Goal: Navigation & Orientation: Find specific page/section

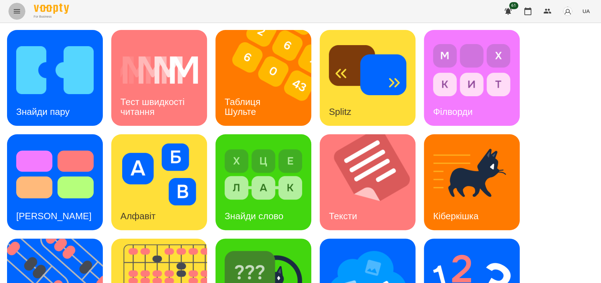
click at [17, 10] on icon "Menu" at bounding box center [17, 11] width 8 height 8
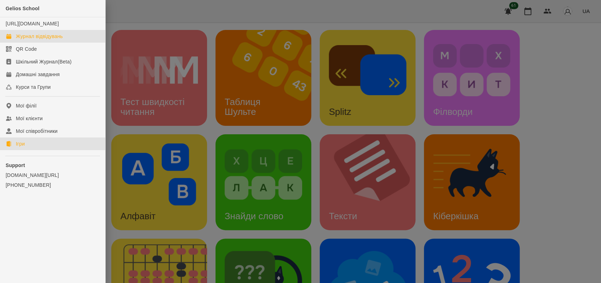
click at [51, 40] on div "Журнал відвідувань" at bounding box center [39, 36] width 47 height 7
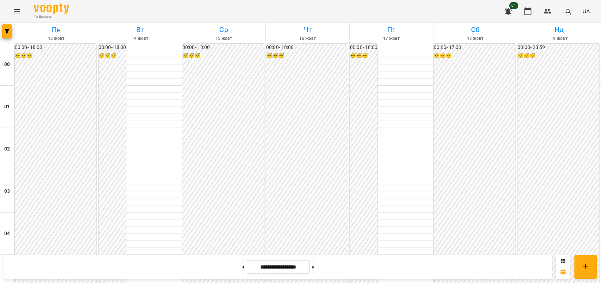
scroll to position [779, 0]
click at [15, 8] on icon "Menu" at bounding box center [17, 11] width 8 height 8
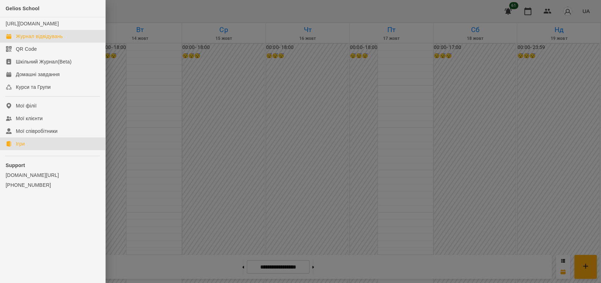
click at [19, 147] on div "Ігри" at bounding box center [20, 143] width 9 height 7
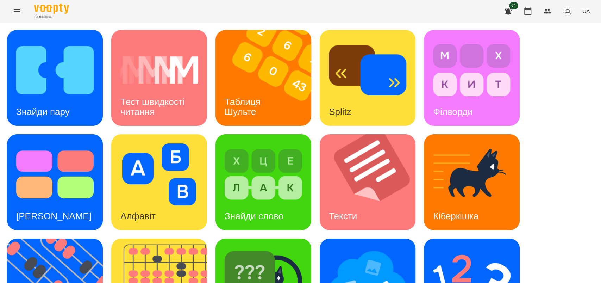
scroll to position [163, 0]
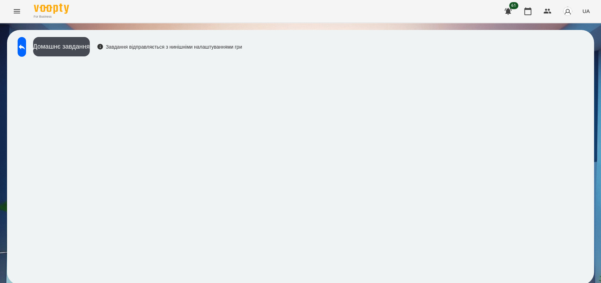
scroll to position [1, 0]
click at [26, 44] on icon at bounding box center [22, 47] width 8 height 8
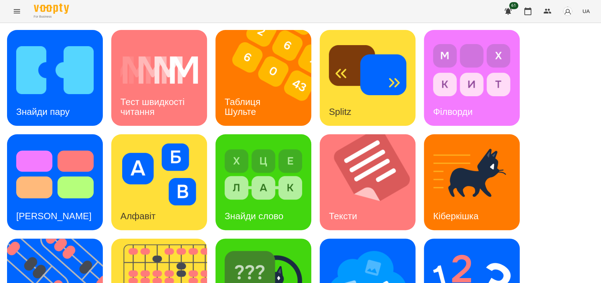
scroll to position [163, 0]
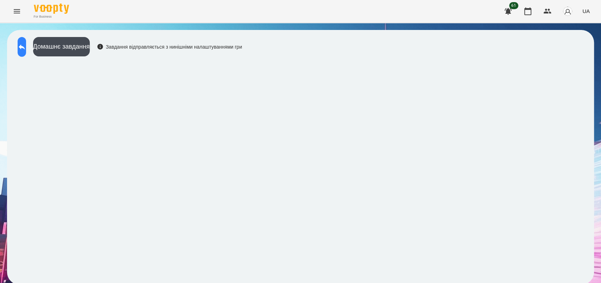
click at [26, 49] on icon at bounding box center [22, 47] width 8 height 8
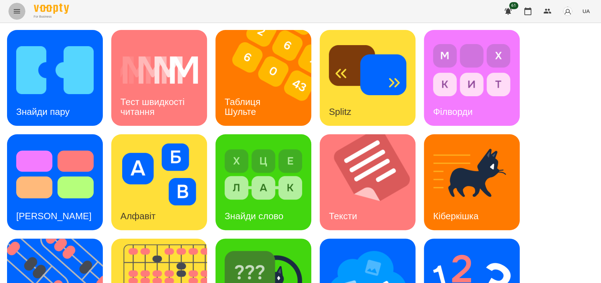
click at [18, 13] on icon "Menu" at bounding box center [17, 11] width 6 height 4
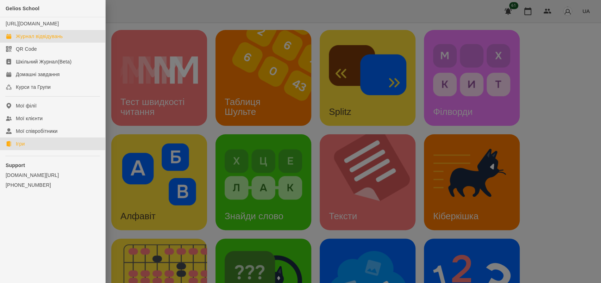
click at [37, 40] on div "Журнал відвідувань" at bounding box center [39, 36] width 47 height 7
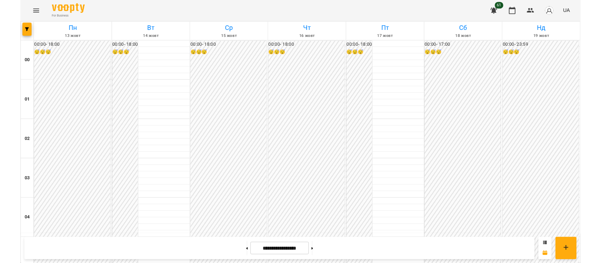
scroll to position [708, 0]
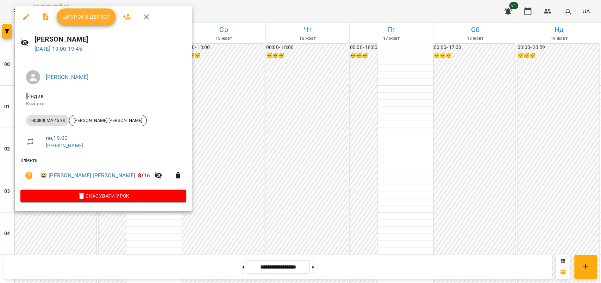
click at [93, 15] on span "Урок відбувся" at bounding box center [86, 17] width 48 height 8
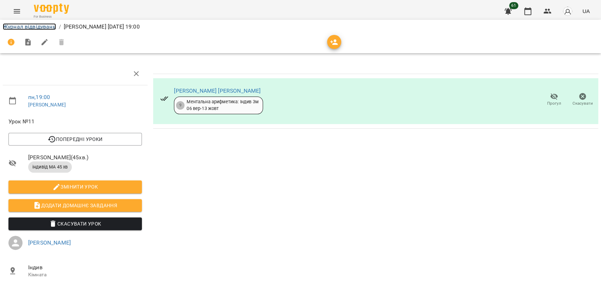
click at [44, 26] on link "Журнал відвідувань" at bounding box center [29, 26] width 53 height 7
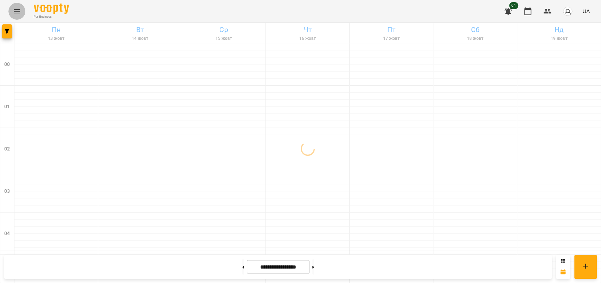
click at [17, 9] on icon "Menu" at bounding box center [17, 11] width 6 height 4
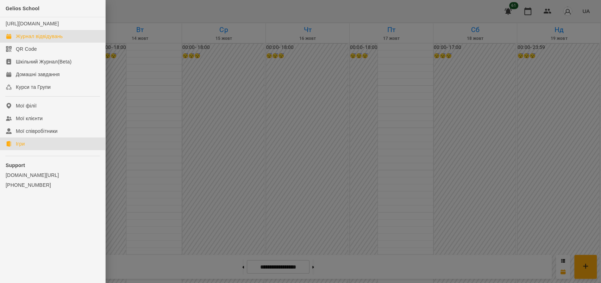
click at [31, 149] on link "Ігри" at bounding box center [52, 143] width 105 height 13
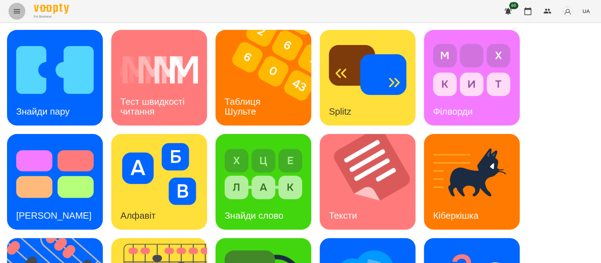
click at [17, 12] on icon "Menu" at bounding box center [17, 11] width 8 height 8
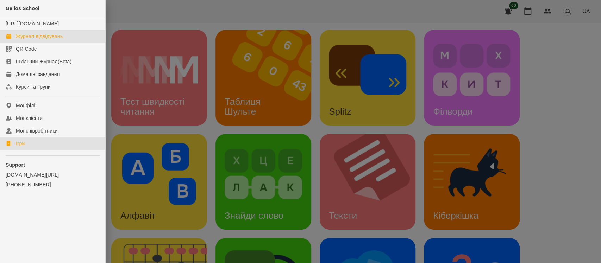
click at [43, 40] on div "Журнал відвідувань" at bounding box center [39, 36] width 47 height 7
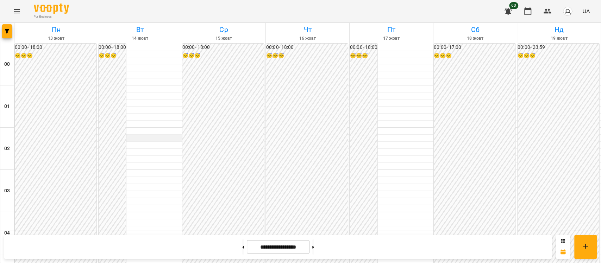
scroll to position [705, 0]
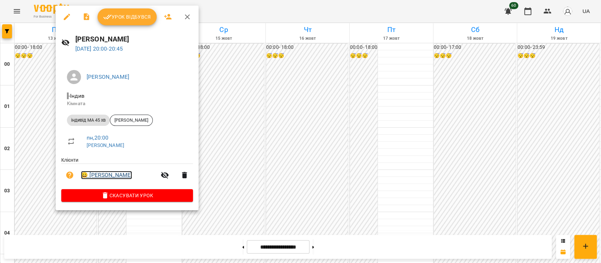
click at [95, 175] on link "😀 [PERSON_NAME]" at bounding box center [106, 175] width 51 height 8
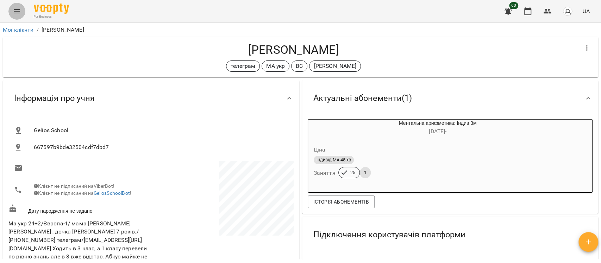
click at [16, 13] on icon "Menu" at bounding box center [17, 11] width 6 height 4
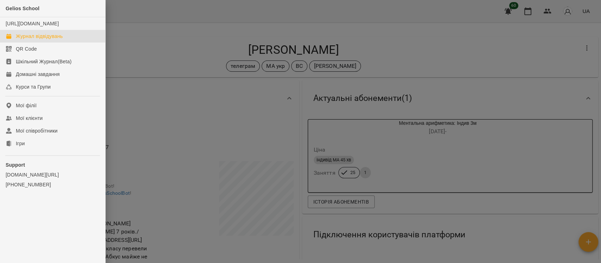
click at [41, 40] on div "Журнал відвідувань" at bounding box center [39, 36] width 47 height 7
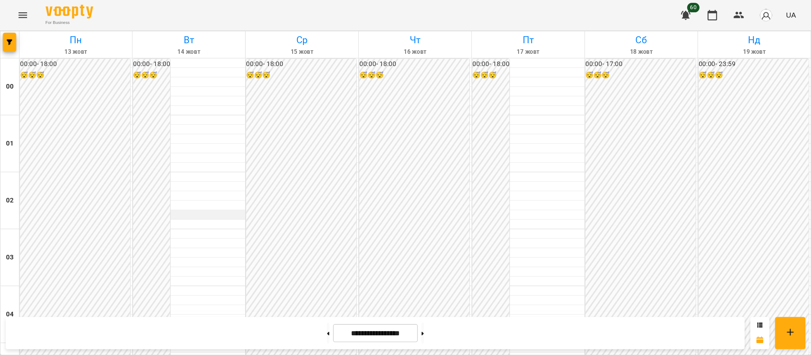
scroll to position [712, 0]
click at [16, 12] on icon "Menu" at bounding box center [17, 11] width 8 height 8
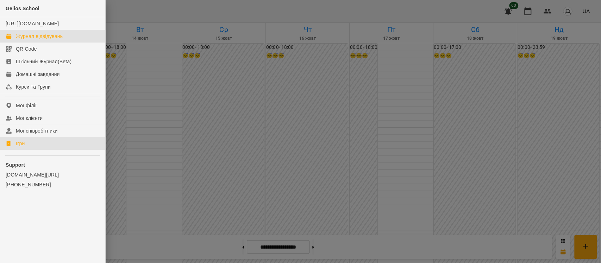
click at [20, 147] on div "Ігри" at bounding box center [20, 143] width 9 height 7
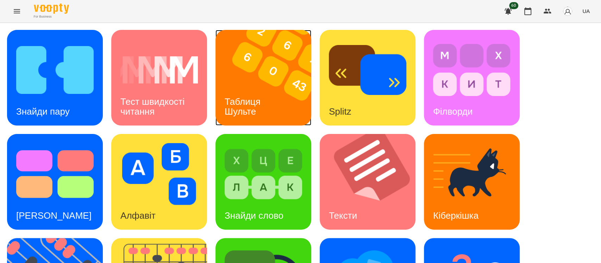
click at [257, 105] on h3 "Таблиця Шульте" at bounding box center [244, 106] width 38 height 20
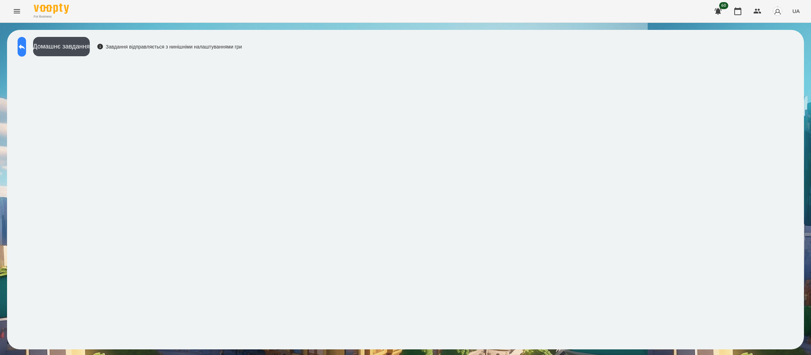
click at [25, 47] on icon at bounding box center [22, 46] width 6 height 5
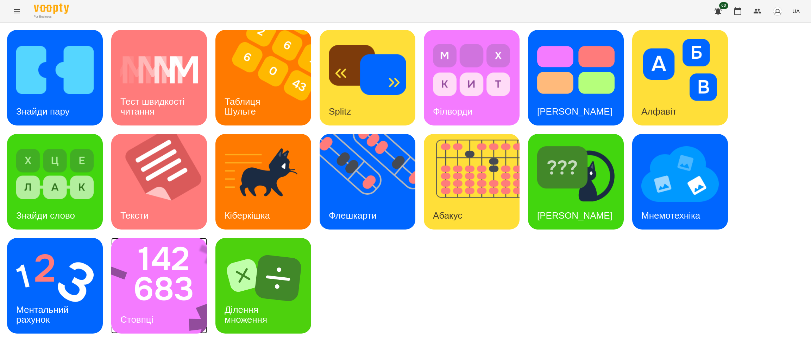
click at [138, 282] on img at bounding box center [163, 286] width 105 height 96
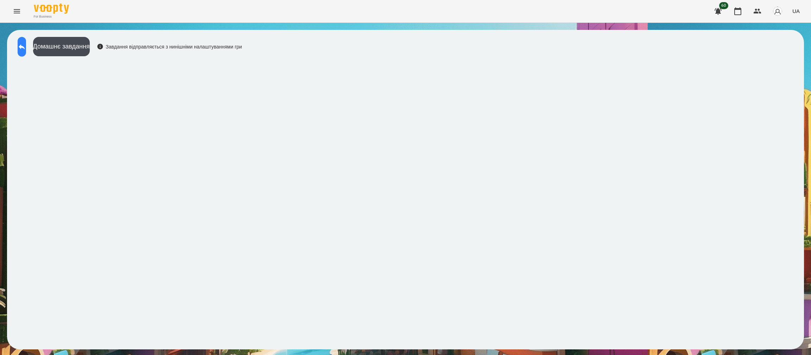
click at [25, 45] on icon at bounding box center [22, 46] width 6 height 5
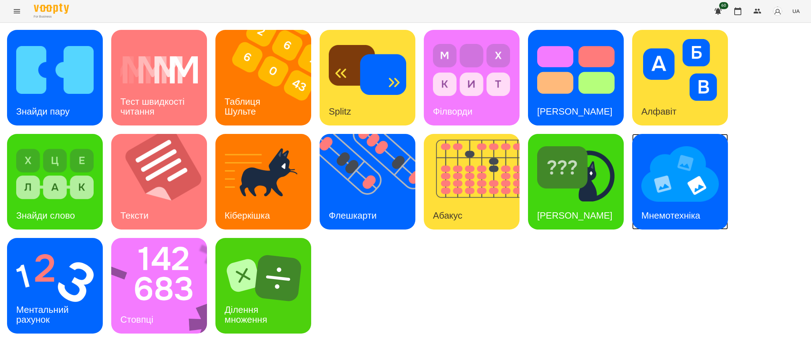
click at [600, 204] on div "Мнемотехніка" at bounding box center [670, 216] width 77 height 28
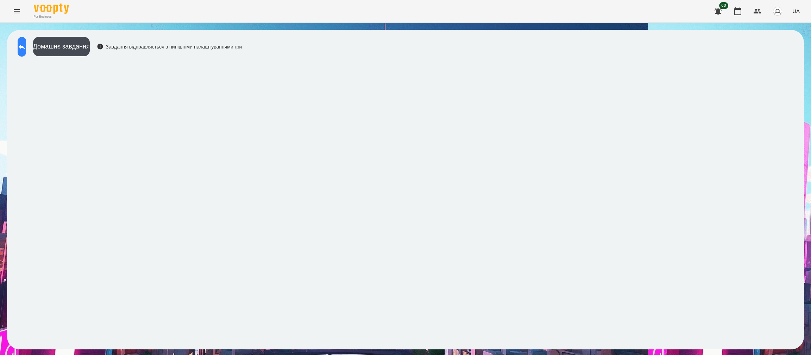
click at [26, 49] on icon at bounding box center [22, 47] width 8 height 8
